Goal: Go to known website: Go to known website

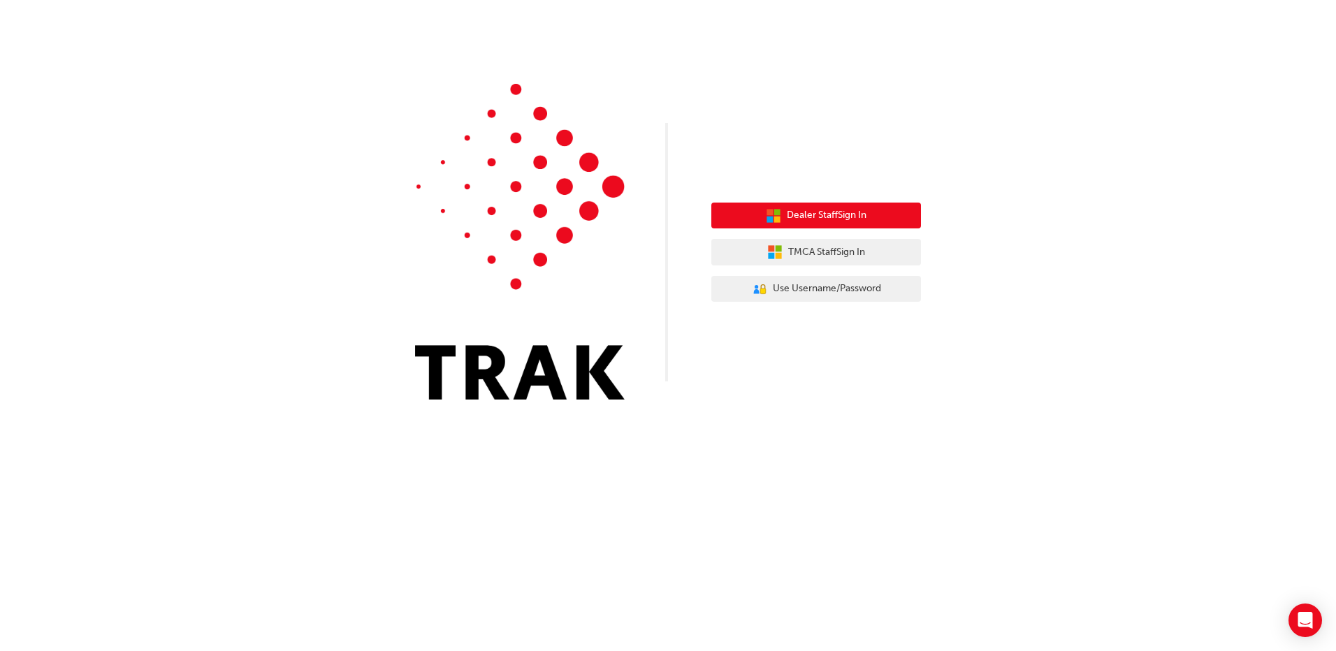
click at [824, 217] on span "Dealer Staff Sign In" at bounding box center [827, 216] width 80 height 16
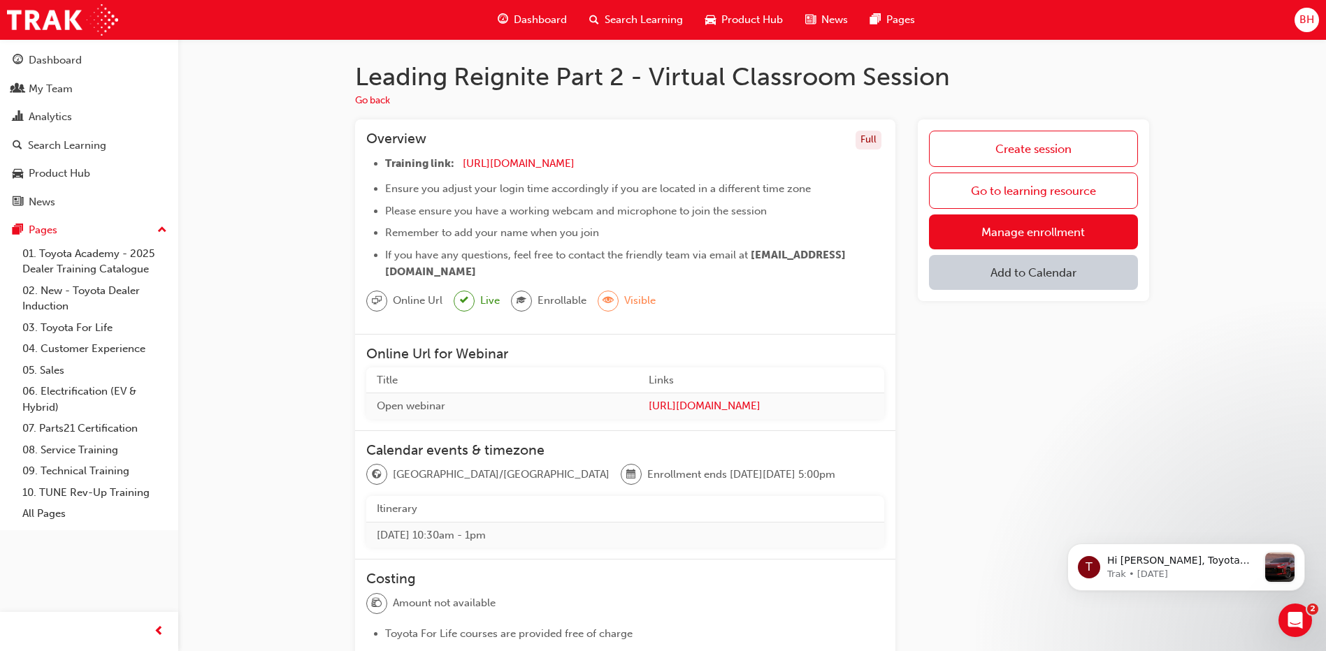
click at [544, 20] on span "Dashboard" at bounding box center [540, 20] width 53 height 16
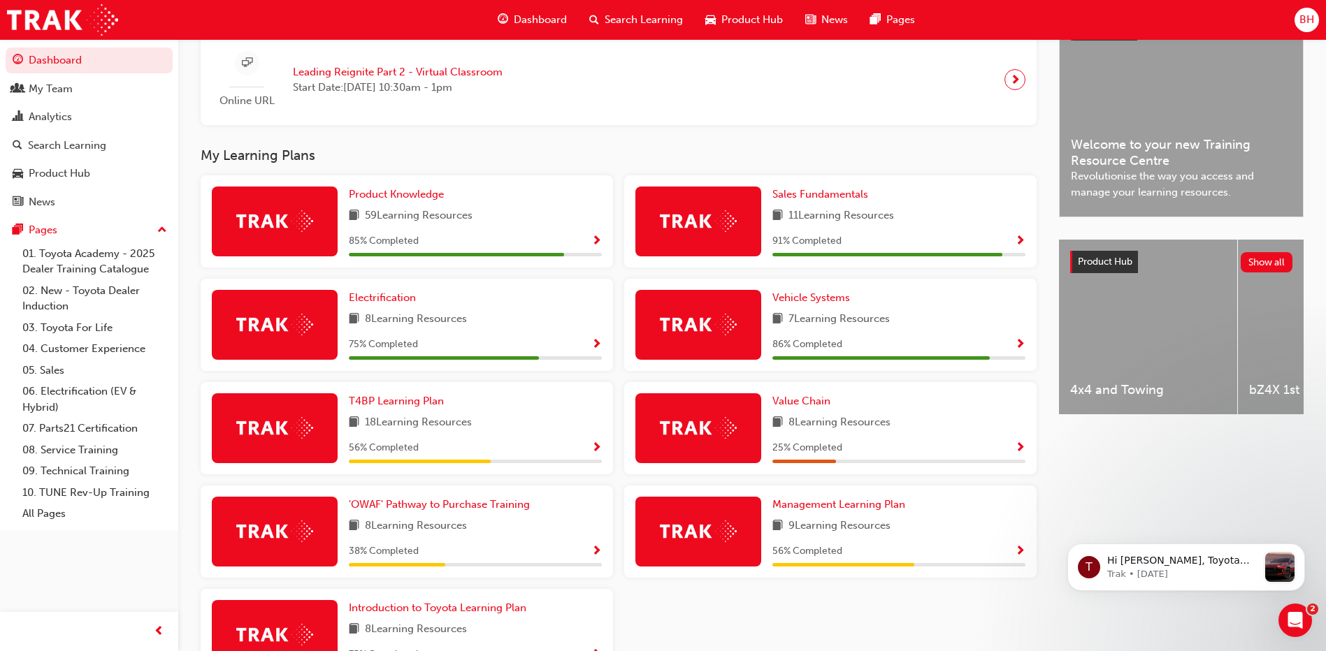
scroll to position [280, 0]
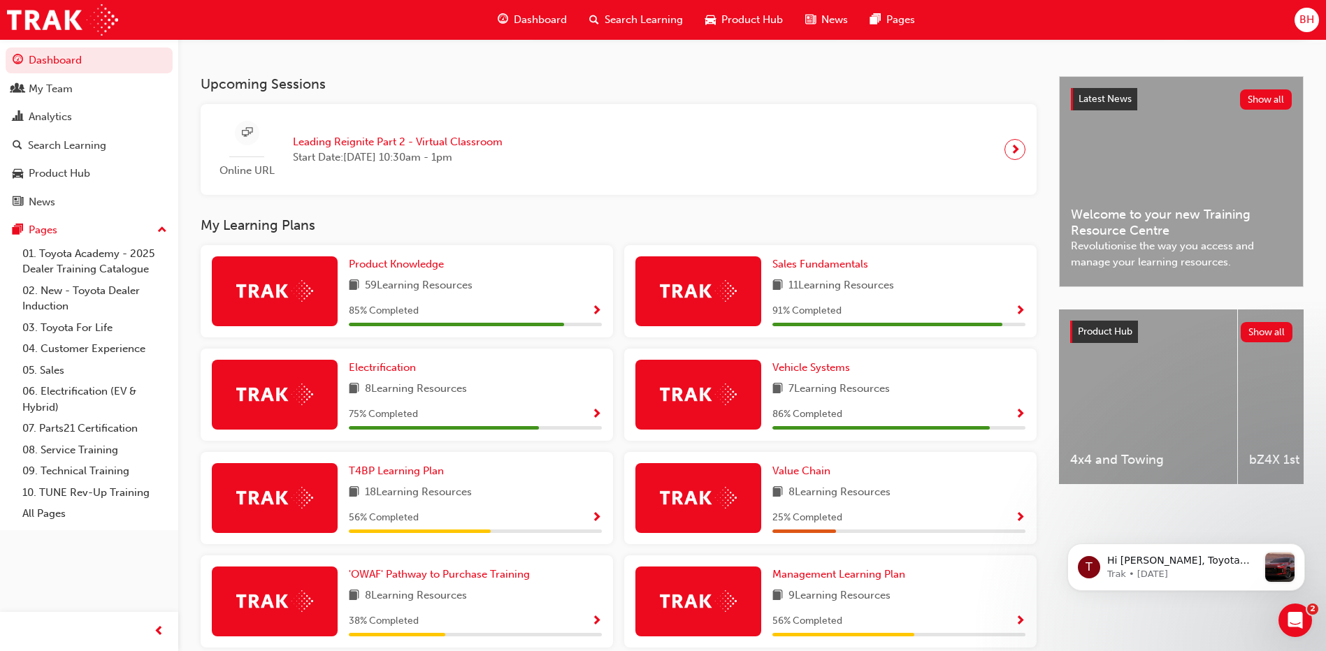
click at [1011, 154] on span "next-icon" at bounding box center [1015, 150] width 10 height 20
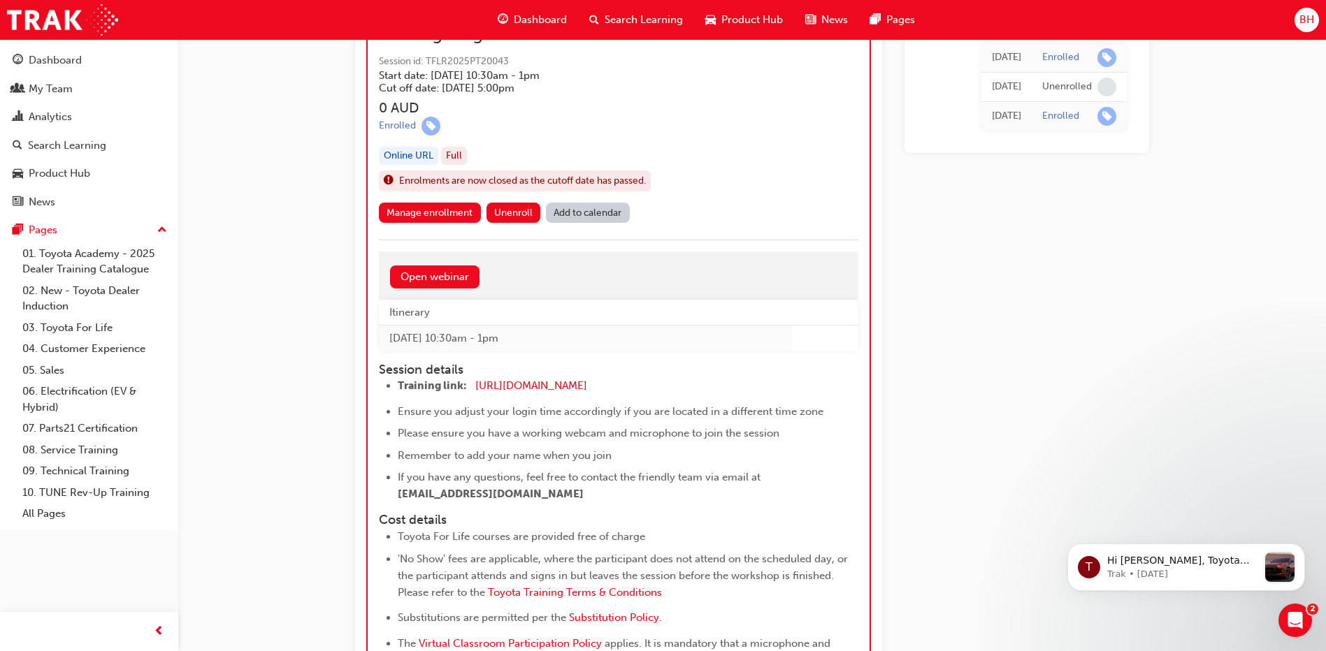
scroll to position [1048, 0]
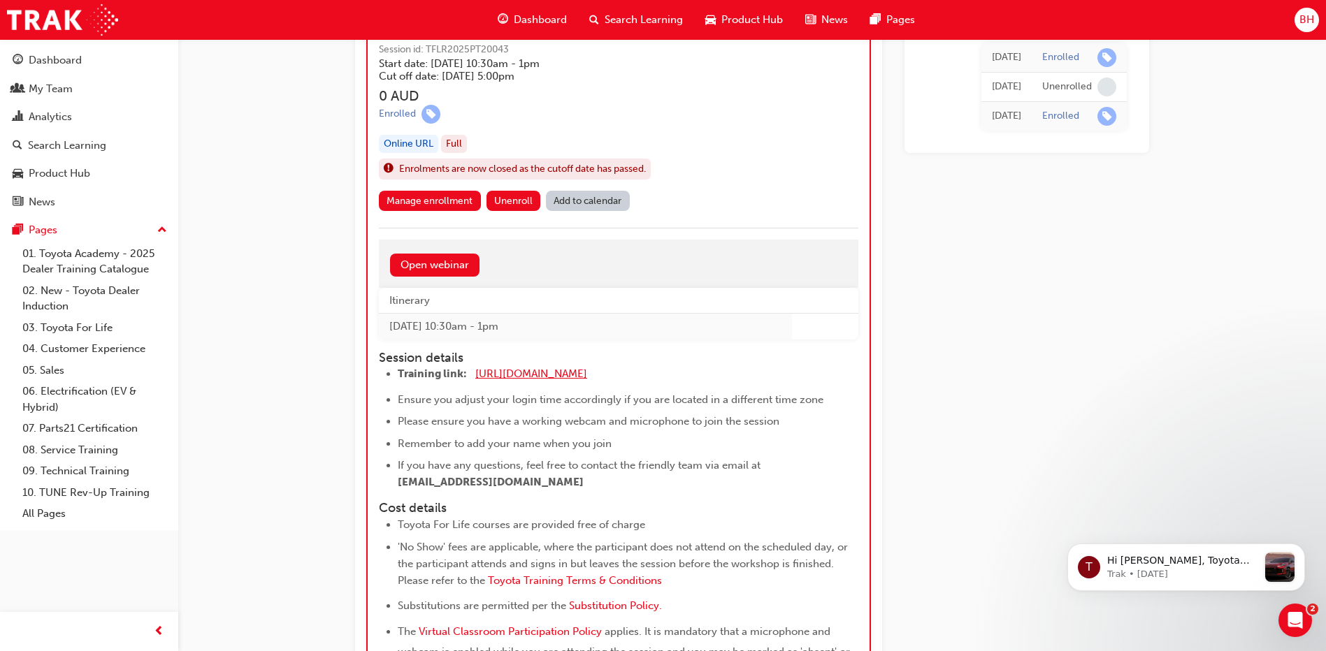
click at [528, 372] on span "[URL][DOMAIN_NAME]" at bounding box center [531, 374] width 112 height 13
